Goal: Transaction & Acquisition: Register for event/course

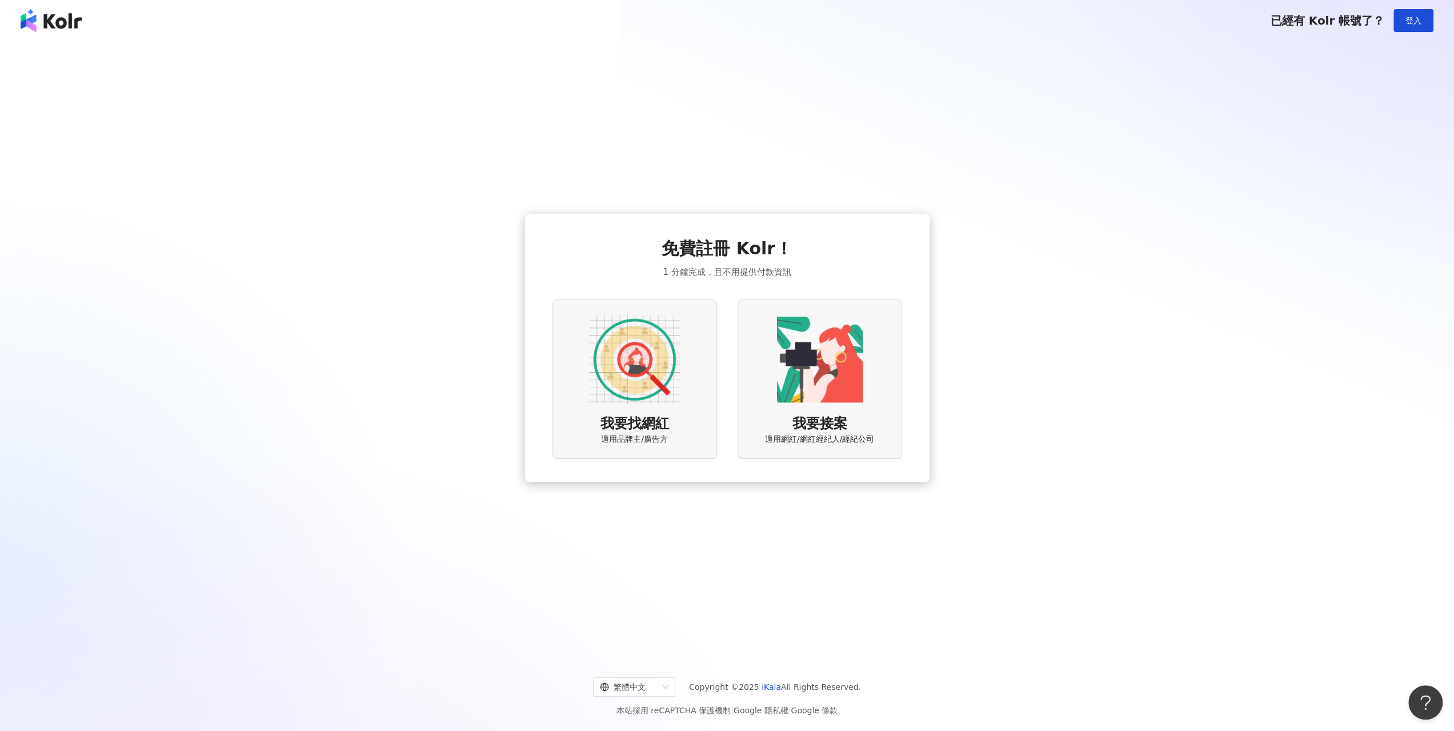
click at [1111, 251] on div "免費註冊 Kolr！ 1 分鐘完成，且不用提供付款資訊 我要找網紅 適用品牌主/廣告方 我要接案 適用網紅/網紅經紀人/經紀公司" at bounding box center [727, 347] width 1426 height 595
click at [680, 363] on div "我要找網紅 適用品牌主/廣告方" at bounding box center [634, 378] width 165 height 159
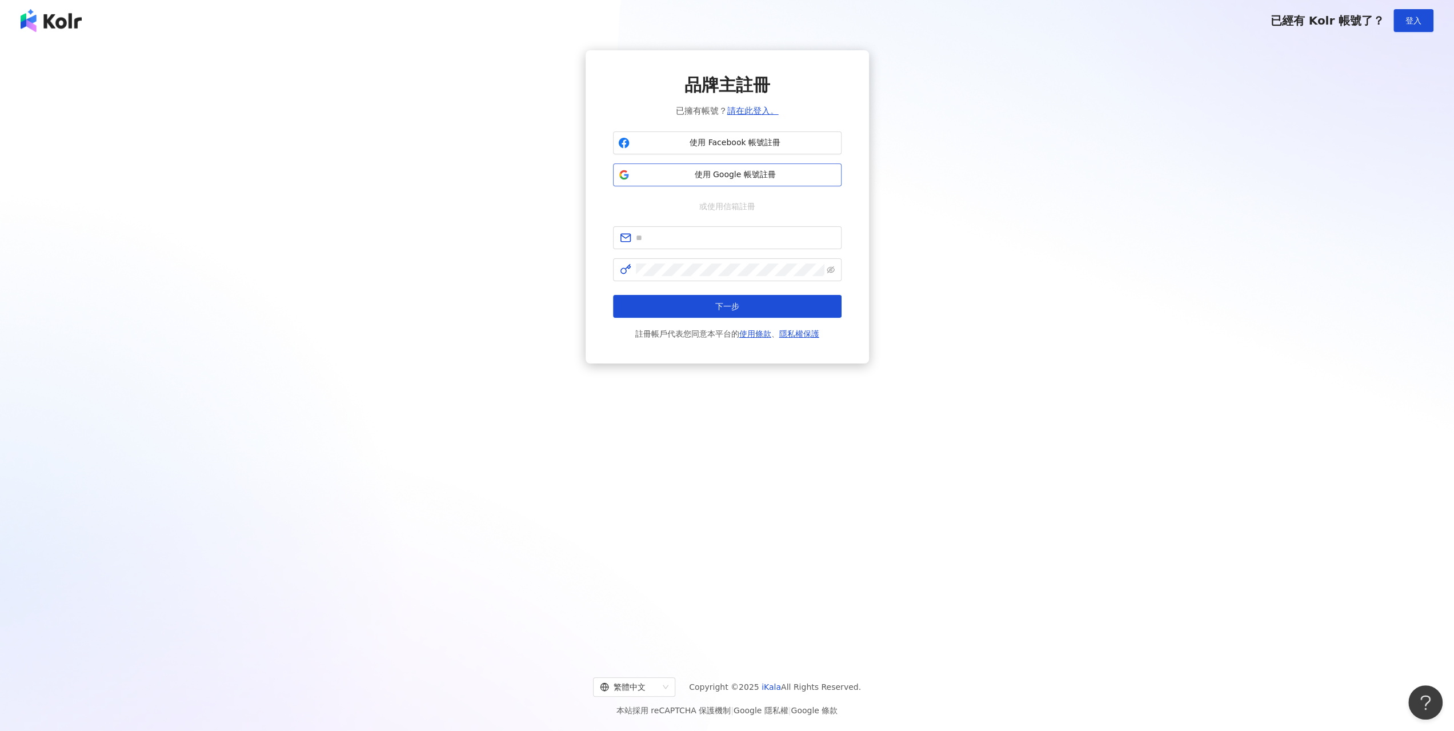
click at [795, 176] on span "使用 Google 帳號註冊" at bounding box center [735, 174] width 202 height 11
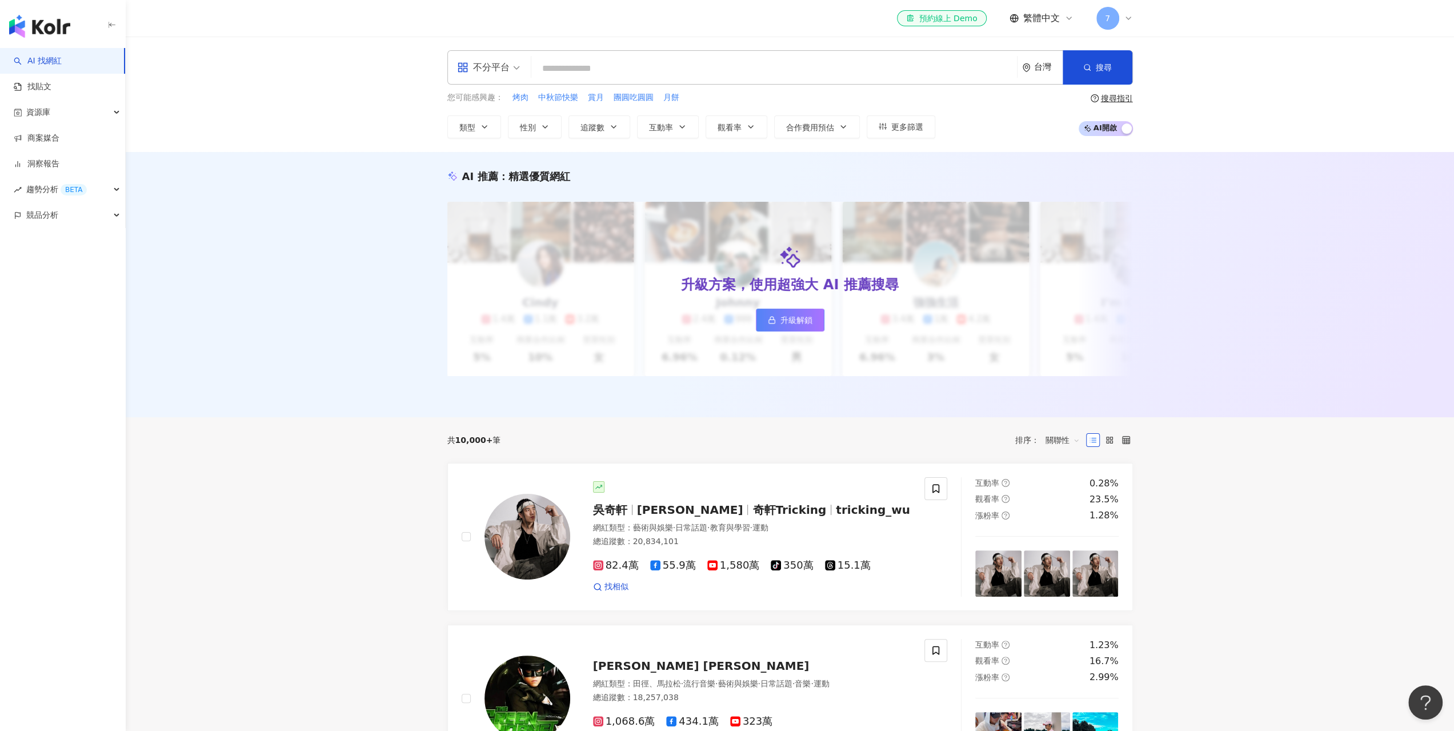
click at [1029, 66] on icon "environment" at bounding box center [1026, 67] width 9 height 9
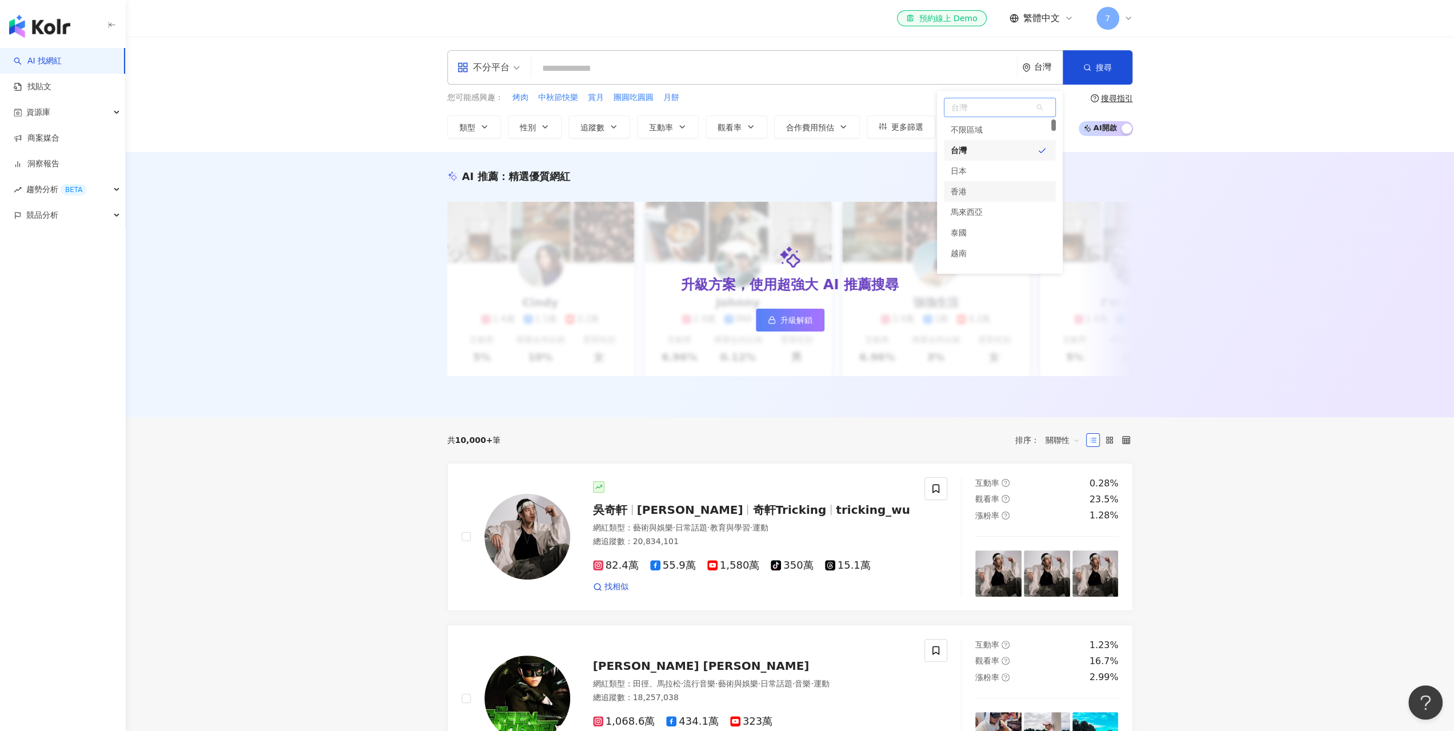
click at [992, 186] on div "香港" at bounding box center [1000, 191] width 112 height 21
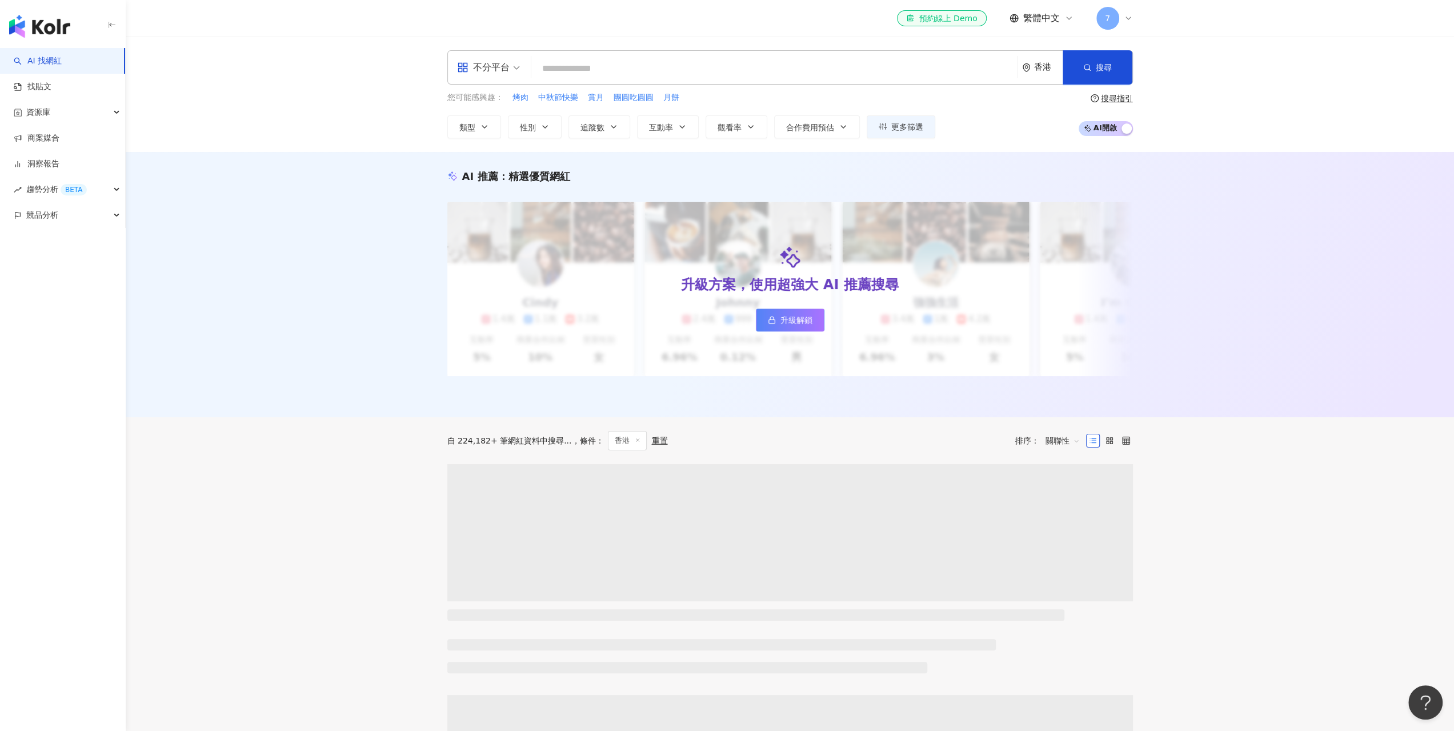
click at [975, 94] on div "您可能感興趣： 烤肉 中秋節快樂 賞月 團圓吃圓圓 月餅 類型 性別 追蹤數 互動率 觀看率 合作費用預估 更多篩選 搜尋指引 AI 開啟 AI 關閉" at bounding box center [789, 114] width 685 height 47
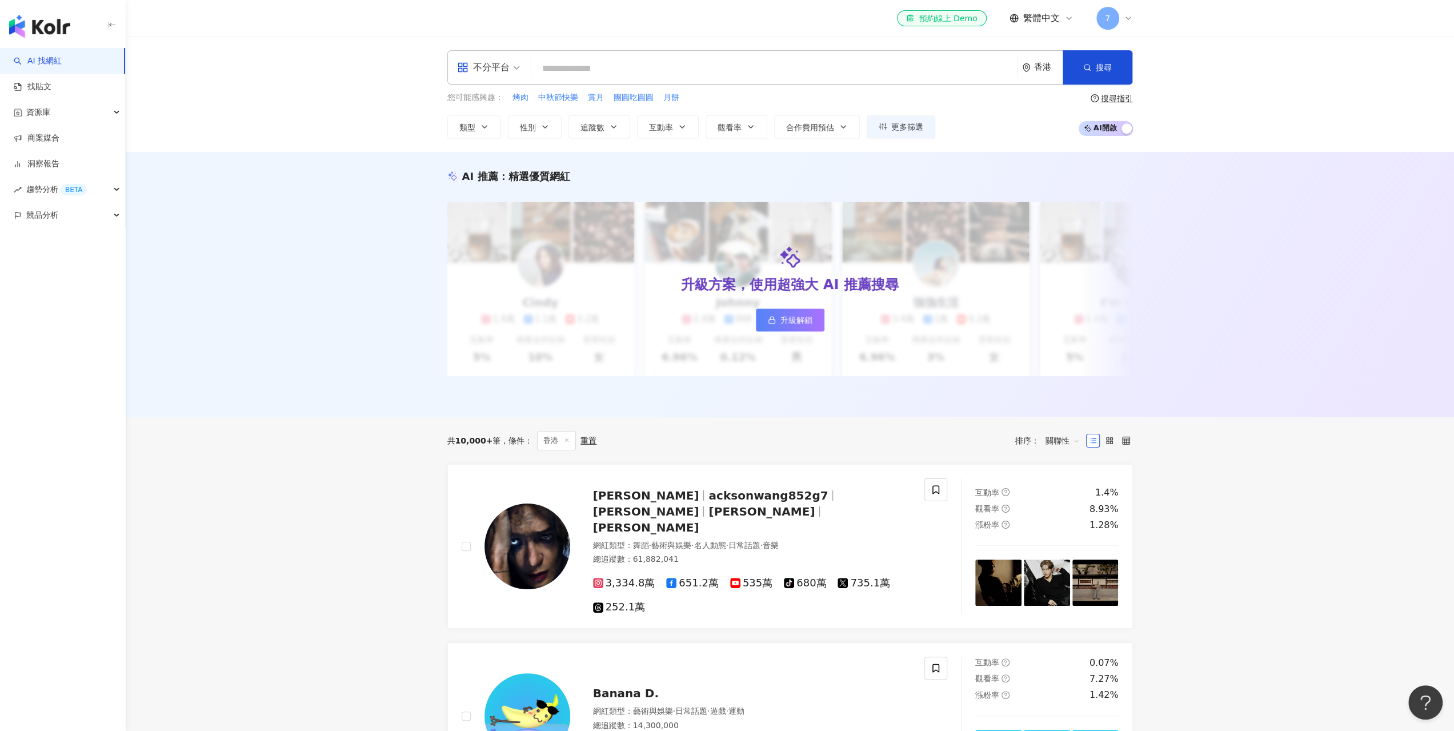
click at [1182, 114] on div "不分平台 香港 搜尋 您可能感興趣： 烤肉 中秋節快樂 賞月 團圓吃圓圓 月餅 類型 性別 追蹤數 互動率 觀看率 合作費用預估 更多篩選 搜尋指引 AI 開…" at bounding box center [790, 94] width 1328 height 115
click at [524, 123] on span "性別" at bounding box center [528, 127] width 16 height 9
click at [388, 199] on div "AI 推薦 ： 精選優質網紅 升級方案，使用超強大 AI 推薦搜尋 升級解鎖 [PERSON_NAME] 1.4萬 1.1萬 3.2萬 互動率 5% 商業合作…" at bounding box center [790, 284] width 1328 height 265
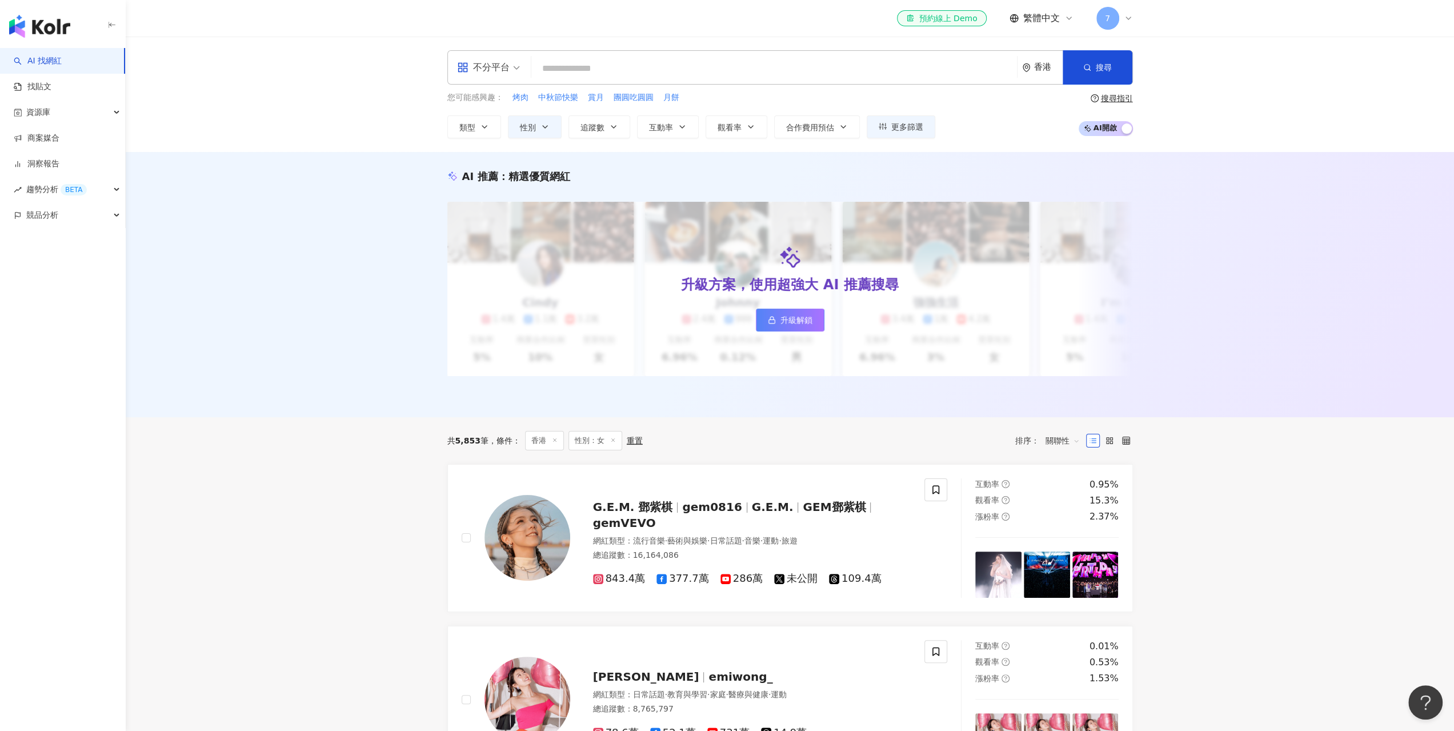
click at [359, 331] on div "AI 推薦 ： 精選優質網紅 升級方案，使用超強大 AI 推薦搜尋 升級解鎖 [PERSON_NAME] 1.4萬 1.1萬 3.2萬 互動率 5% 商業合作…" at bounding box center [790, 284] width 1328 height 265
drag, startPoint x: 304, startPoint y: 177, endPoint x: 217, endPoint y: 68, distance: 139.0
click at [304, 177] on div "AI 推薦 ： 精選優質網紅 升級方案，使用超強大 AI 推薦搜尋 升級解鎖 [PERSON_NAME] 1.4萬 1.1萬 3.2萬 互動率 5% 商業合作…" at bounding box center [790, 284] width 1328 height 265
drag, startPoint x: 419, startPoint y: 474, endPoint x: 447, endPoint y: 588, distance: 118.2
